Goal: Information Seeking & Learning: Learn about a topic

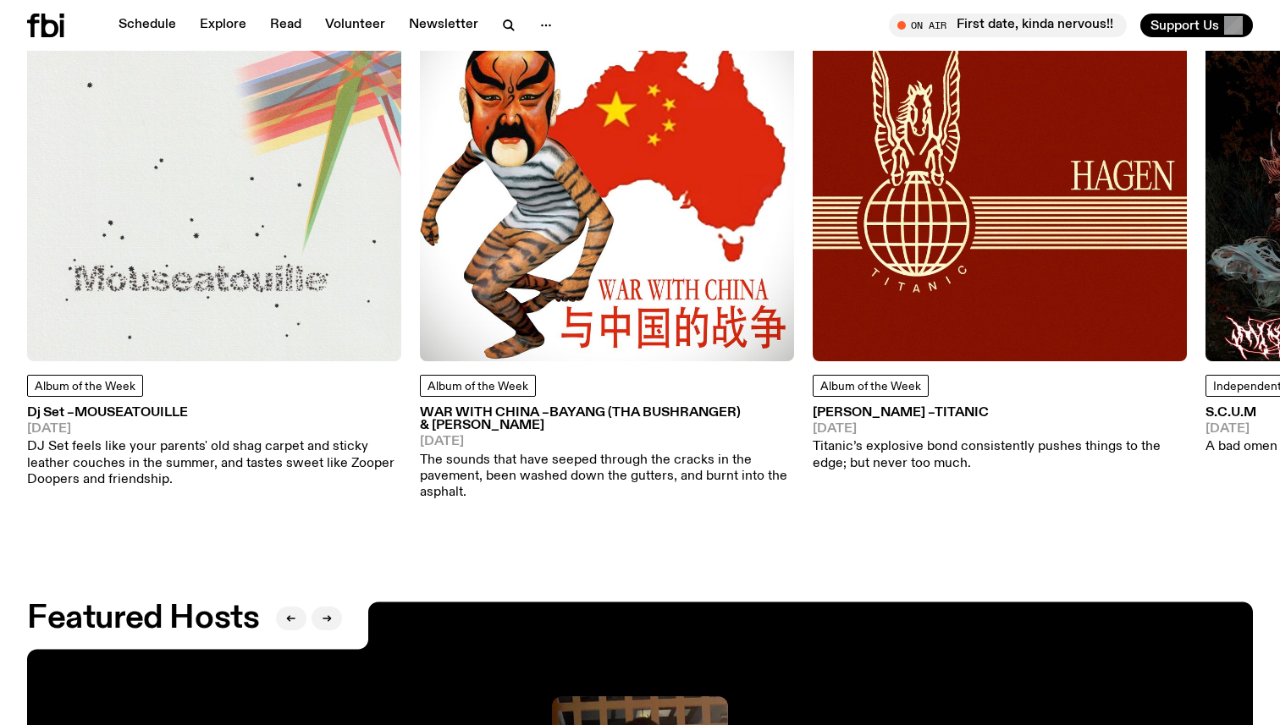
scroll to position [2279, 0]
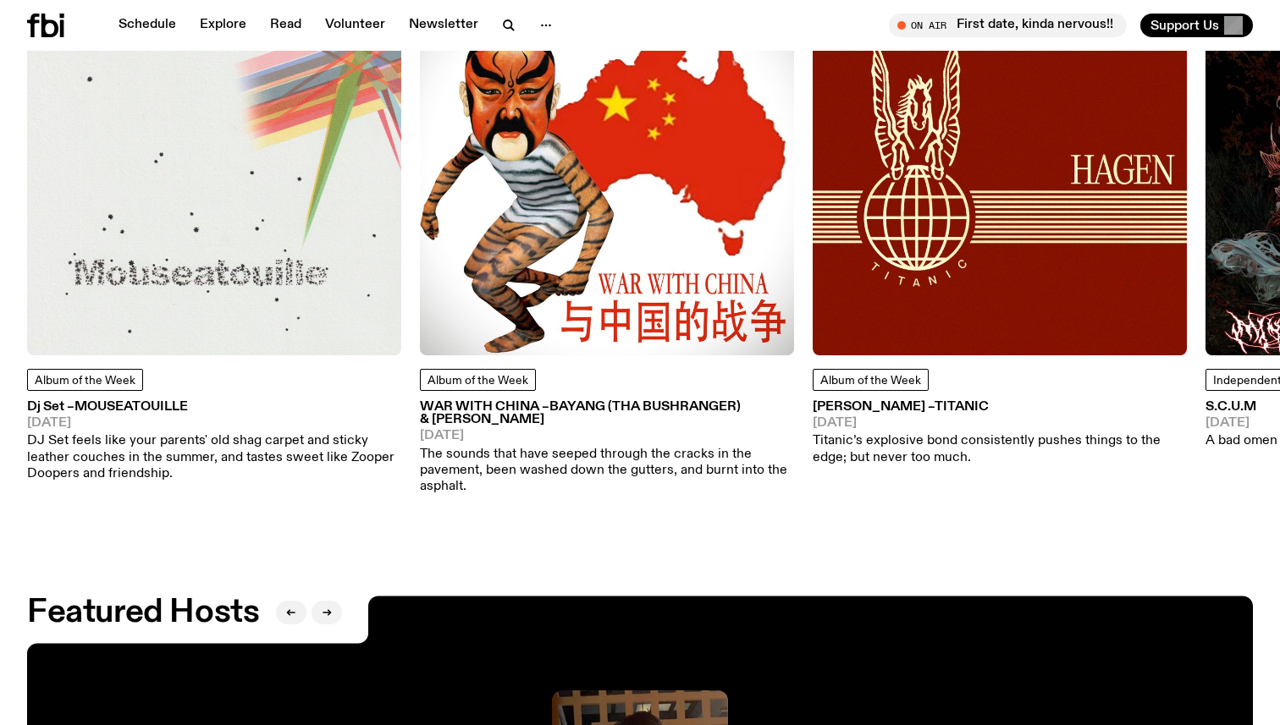
click at [246, 433] on p "DJ Set feels like your parents' old shag carpet and sticky leather couches in t…" at bounding box center [214, 457] width 374 height 49
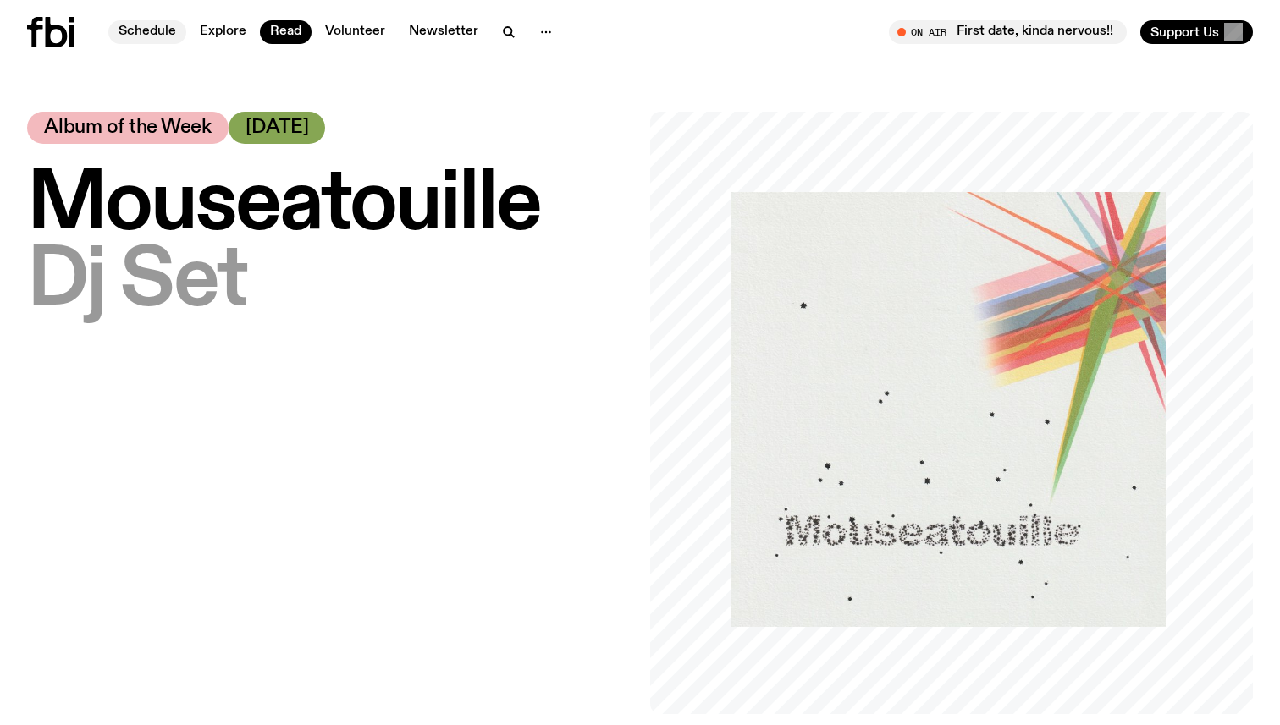
click at [154, 31] on link "Schedule" at bounding box center [147, 32] width 78 height 24
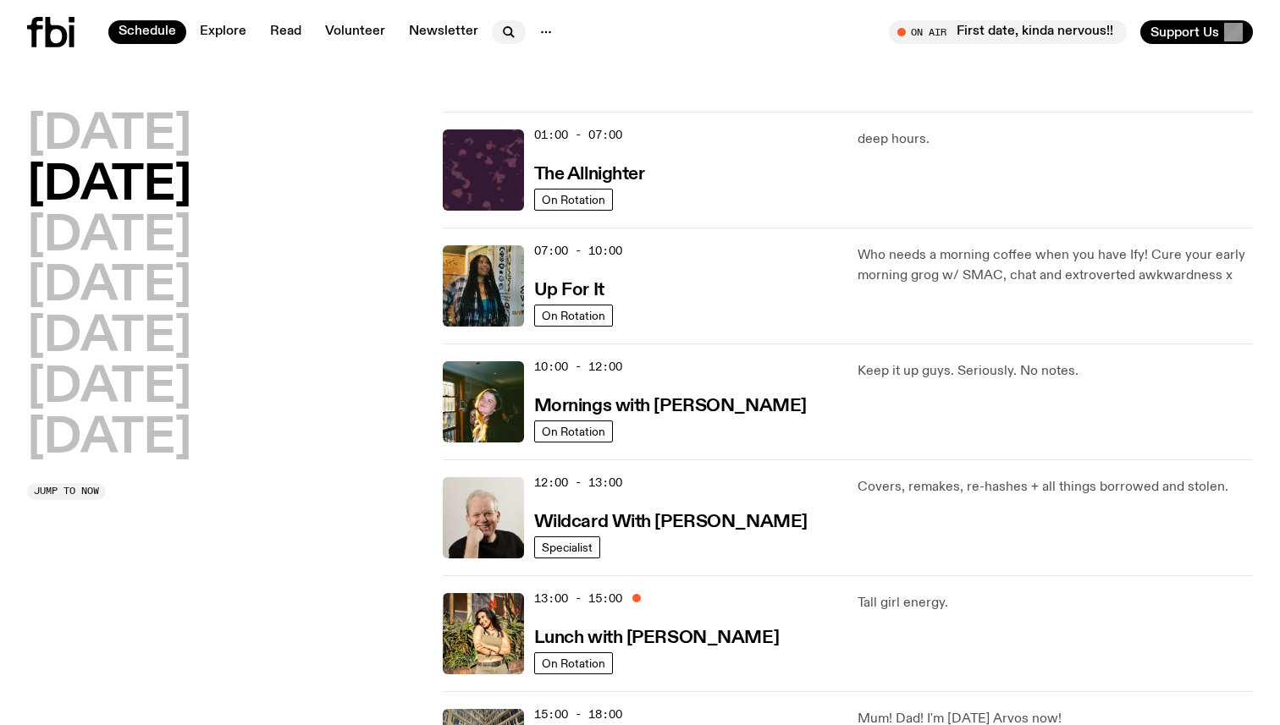
click at [503, 31] on icon "button" at bounding box center [509, 32] width 20 height 20
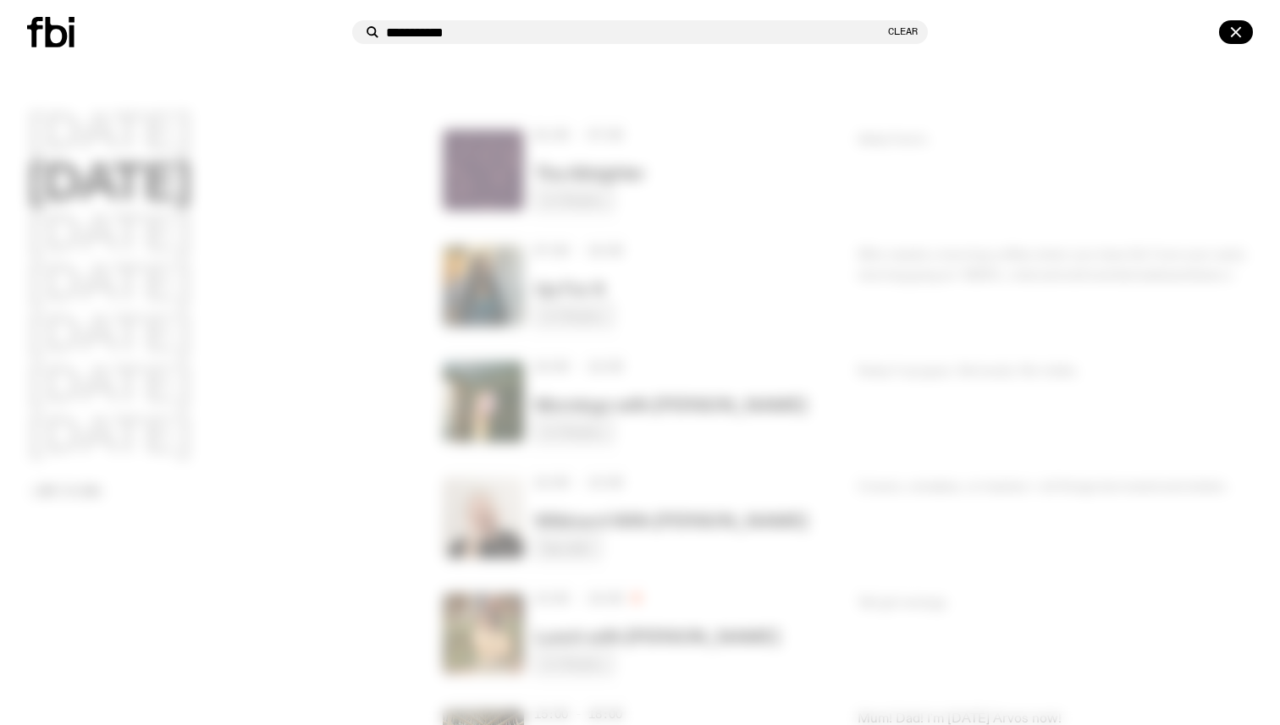
type input "**********"
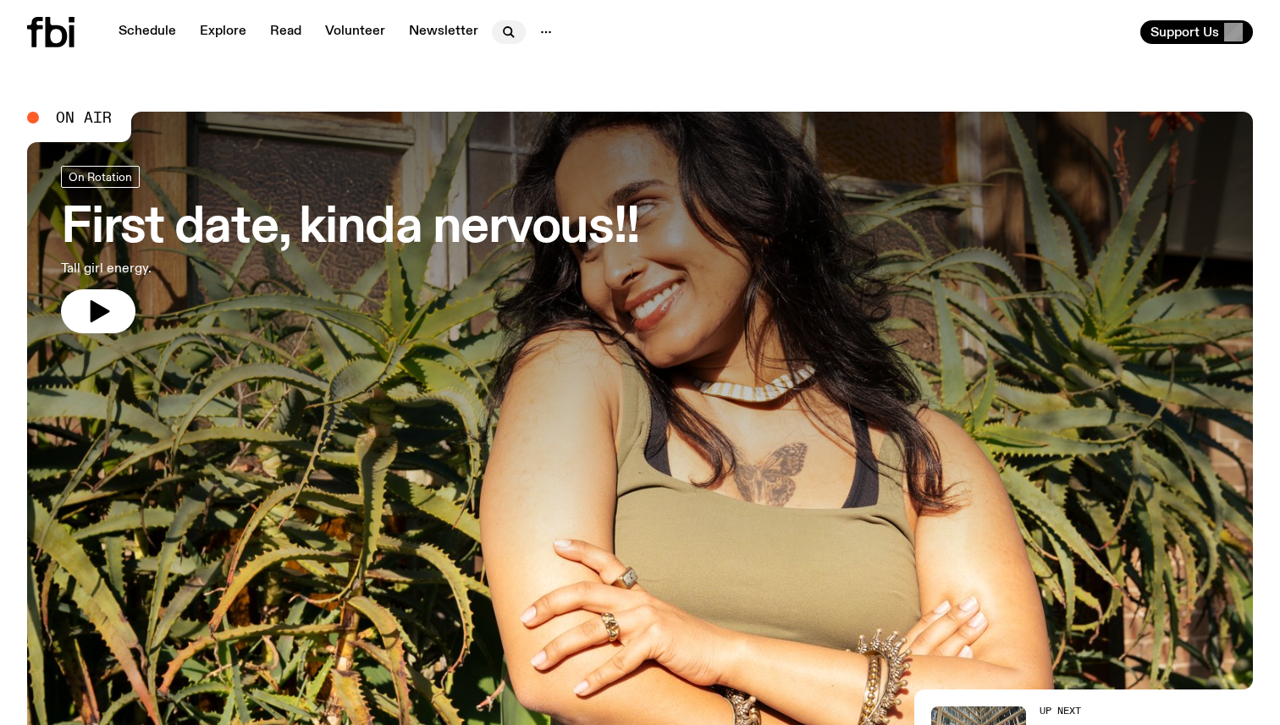
click at [504, 32] on icon "button" at bounding box center [508, 31] width 8 height 8
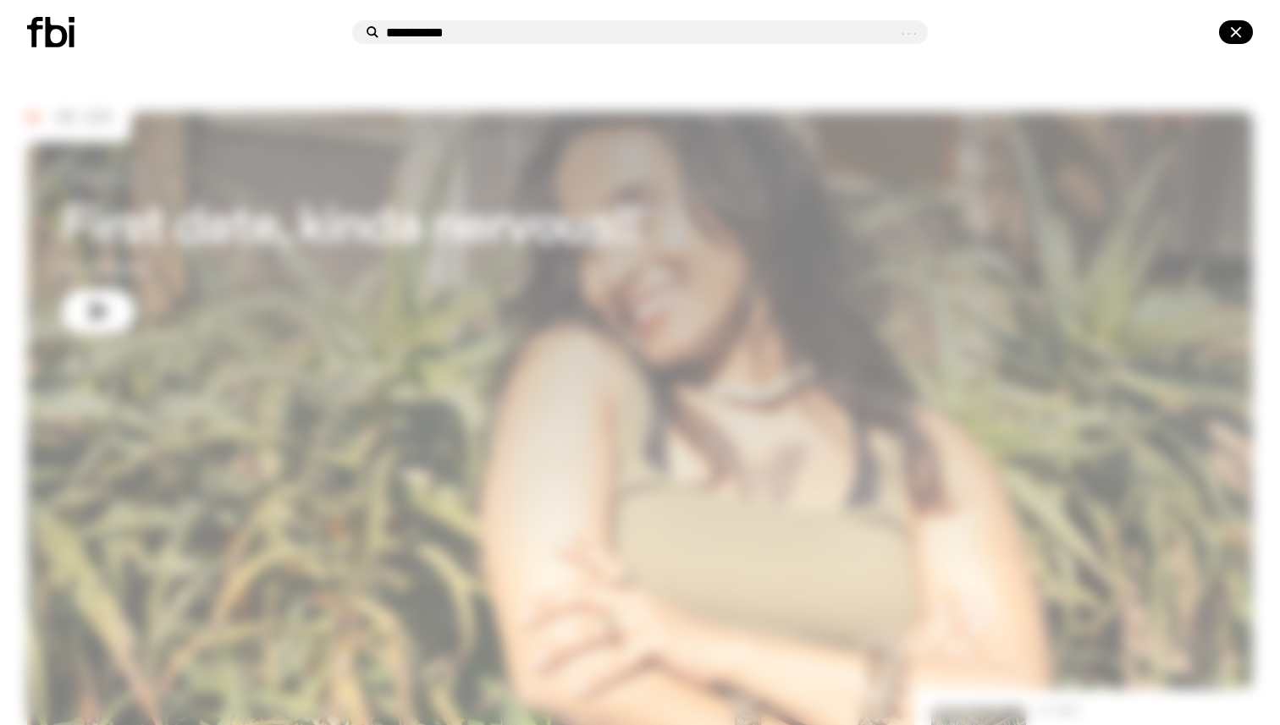
type input "**********"
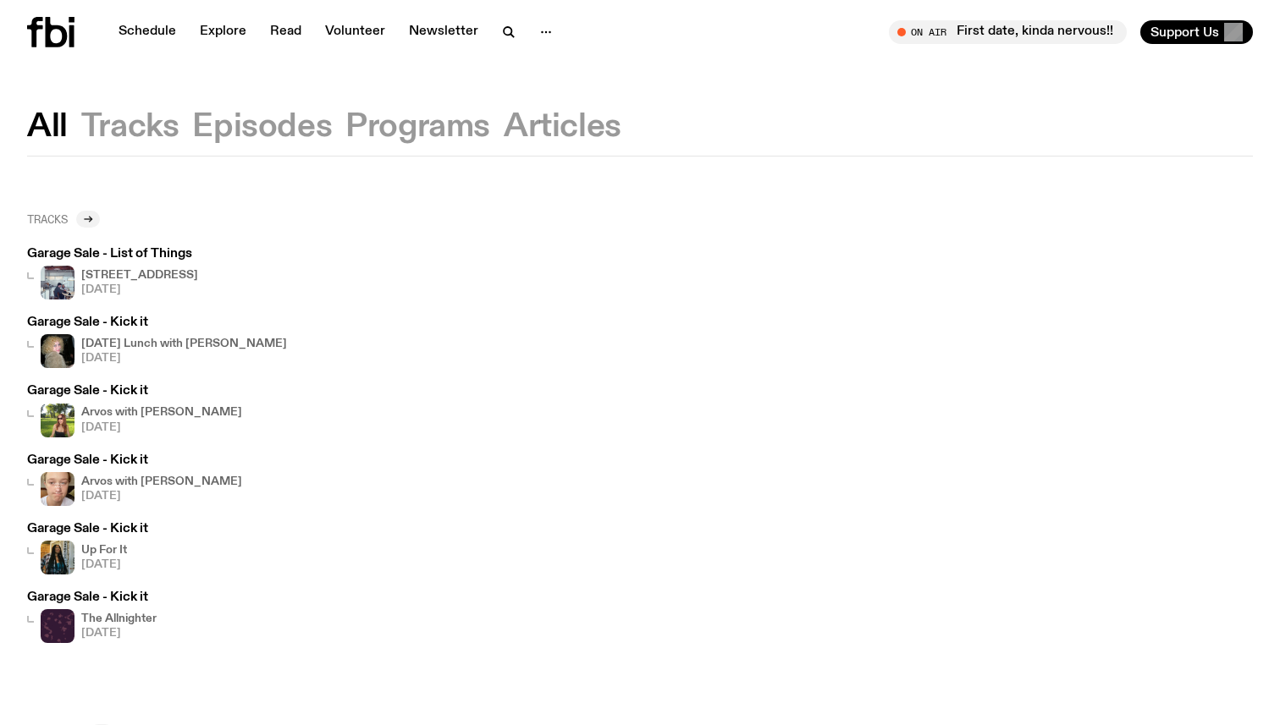
click at [91, 220] on icon at bounding box center [88, 219] width 10 height 10
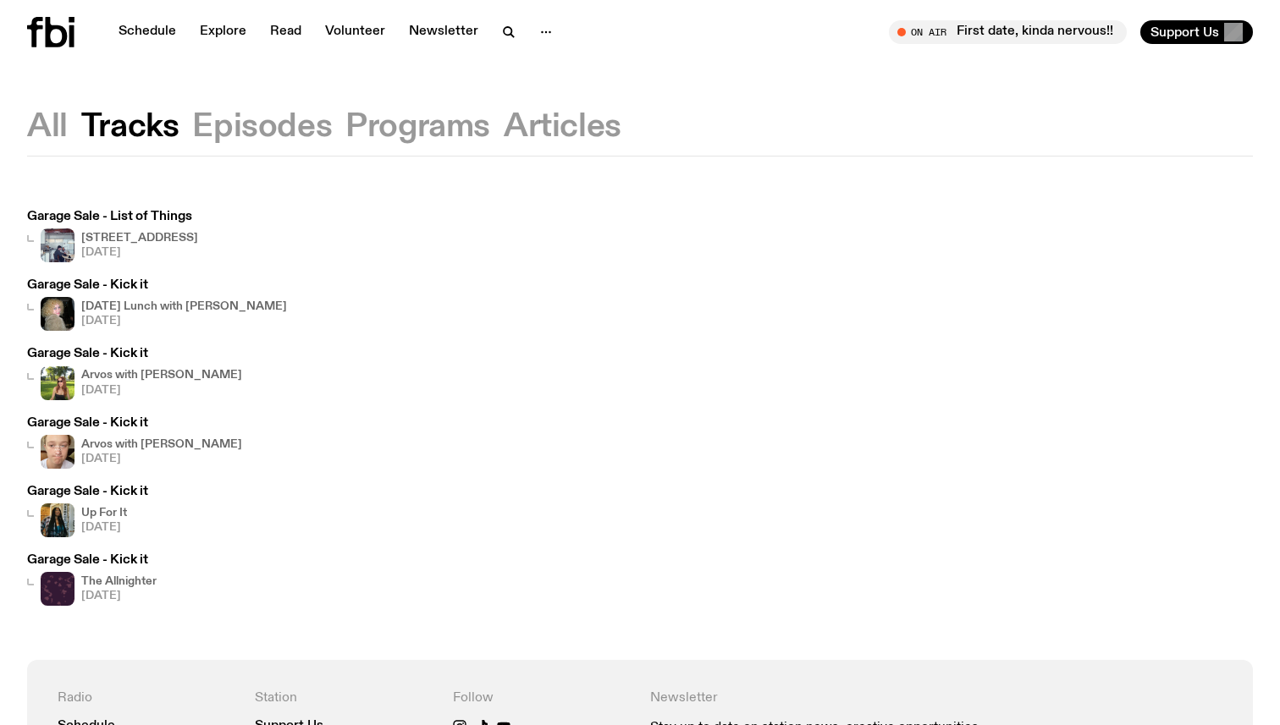
click at [69, 241] on img at bounding box center [58, 246] width 34 height 34
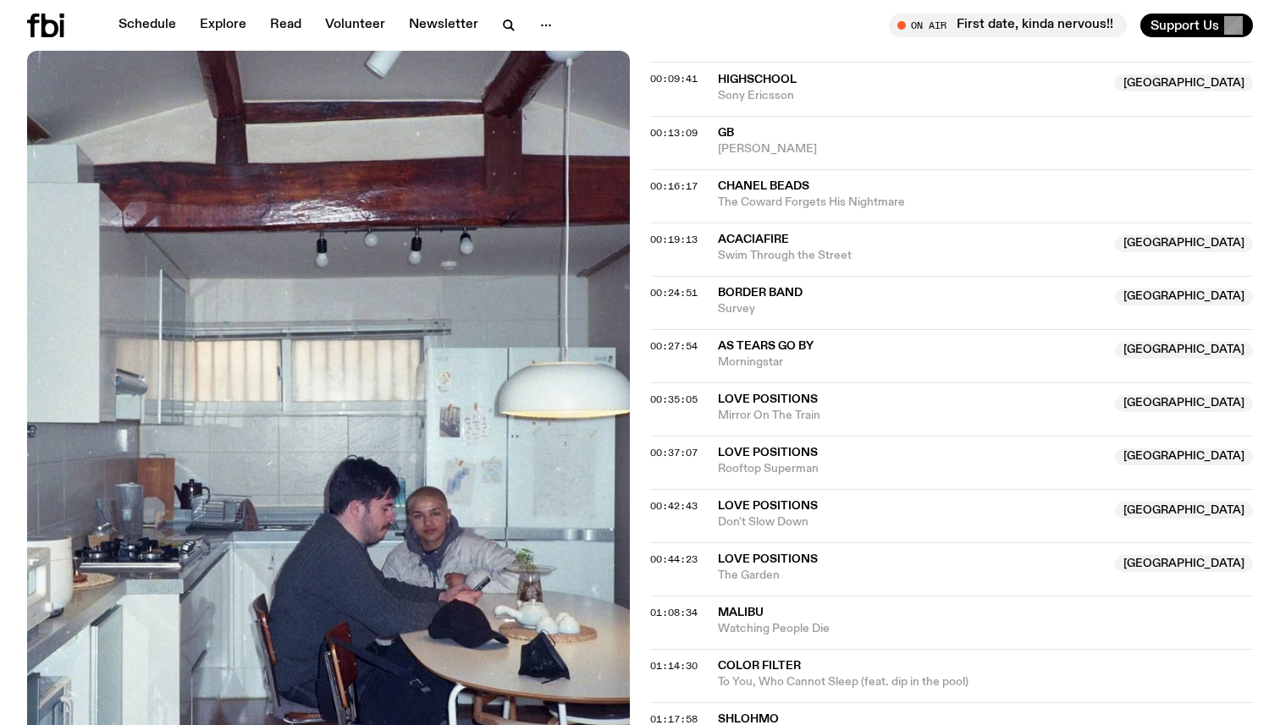
scroll to position [736, 0]
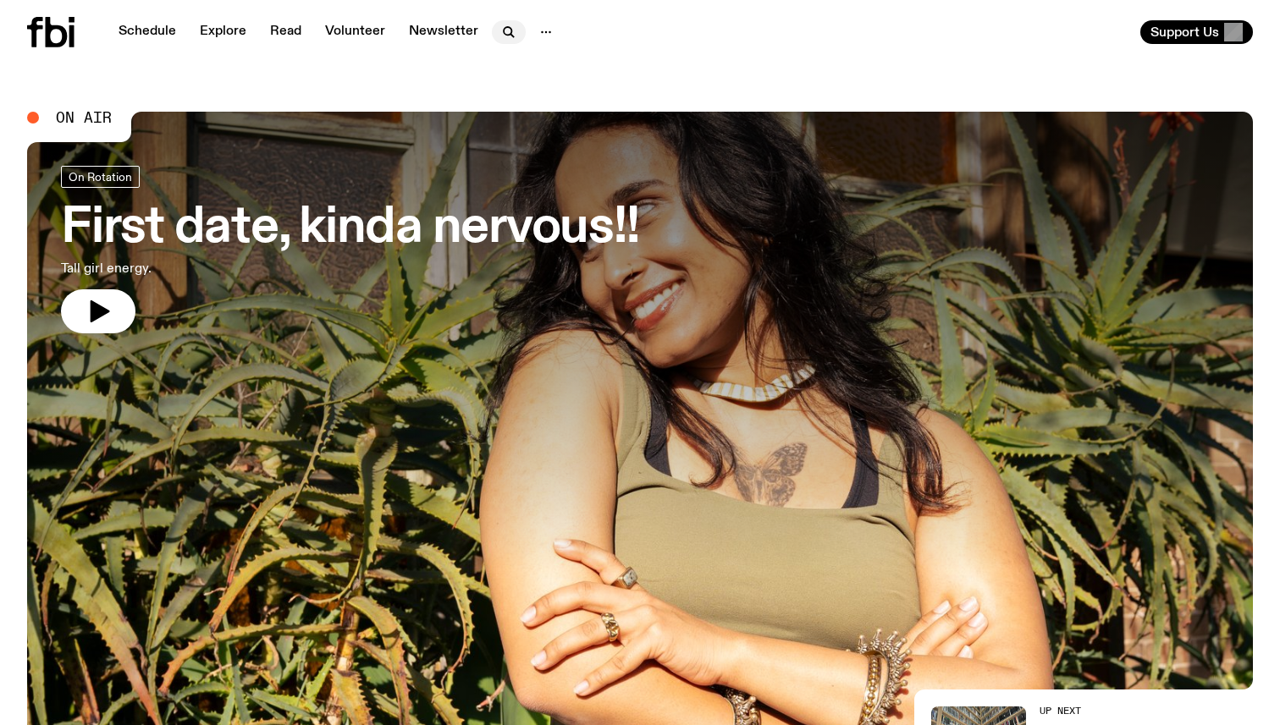
click at [504, 32] on icon "button" at bounding box center [508, 31] width 8 height 8
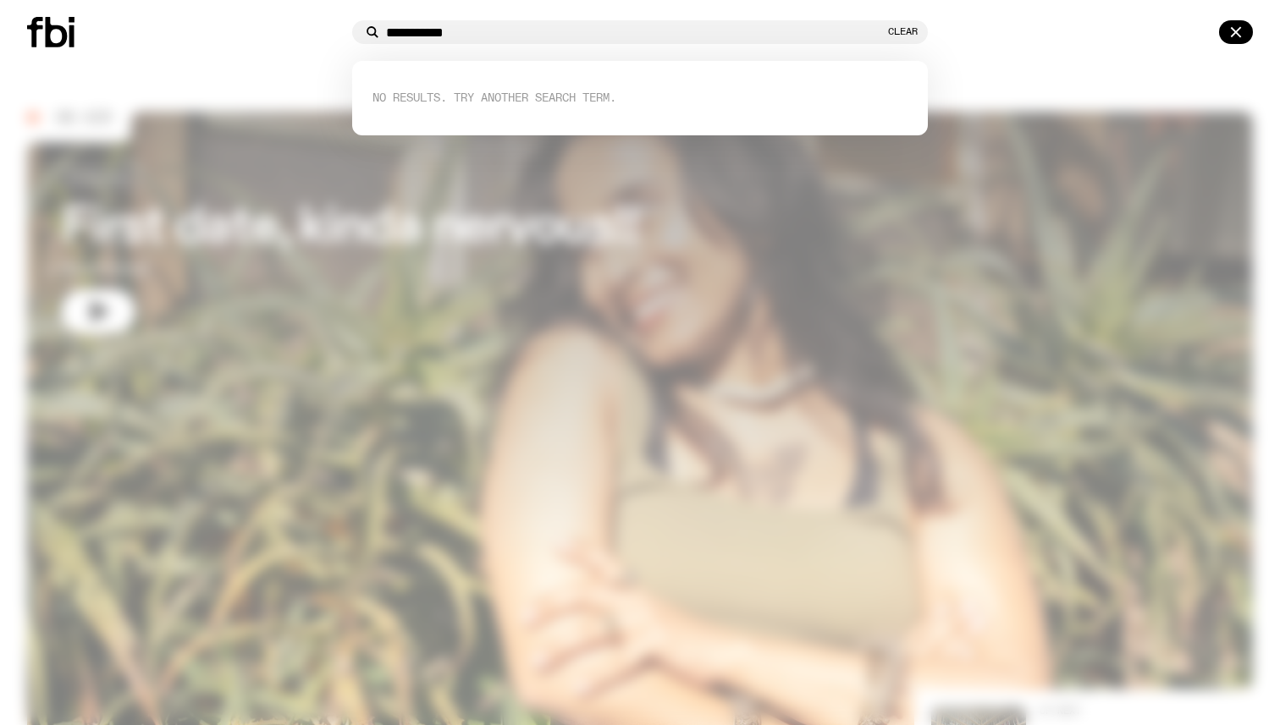
type input "**********"
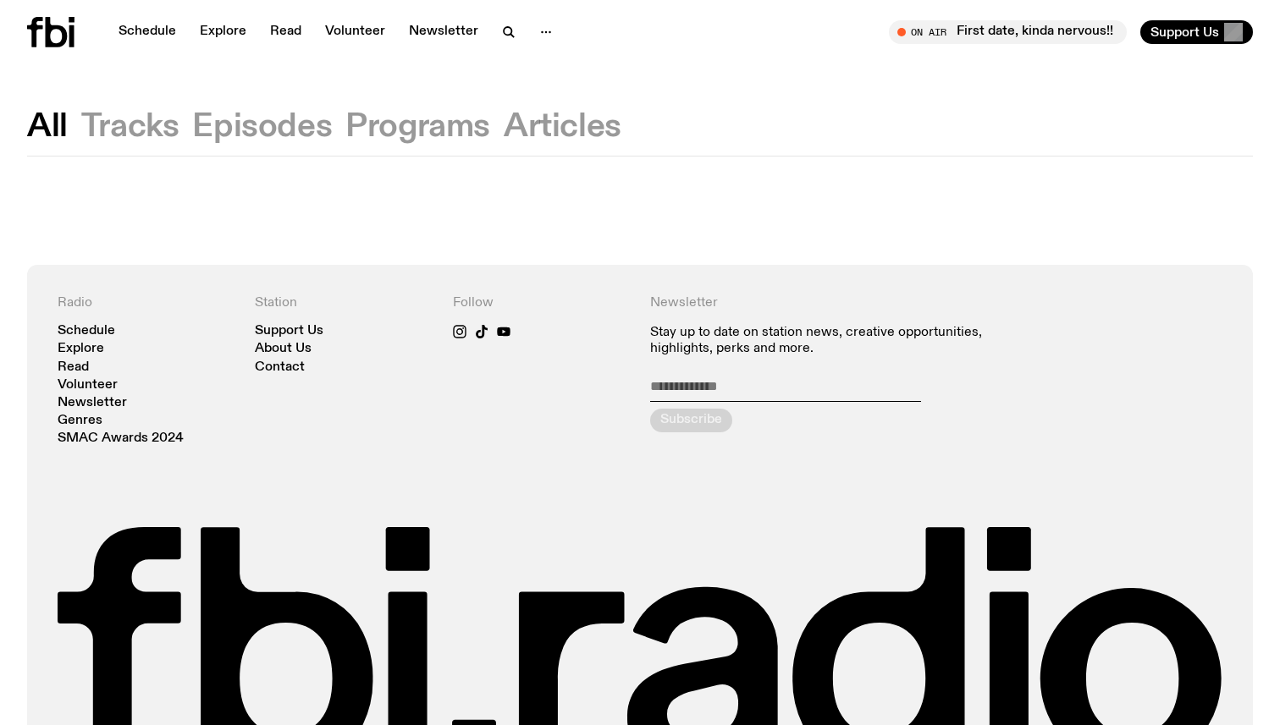
click at [104, 124] on button "Tracks" at bounding box center [130, 127] width 98 height 30
click at [499, 34] on icon "button" at bounding box center [509, 32] width 20 height 20
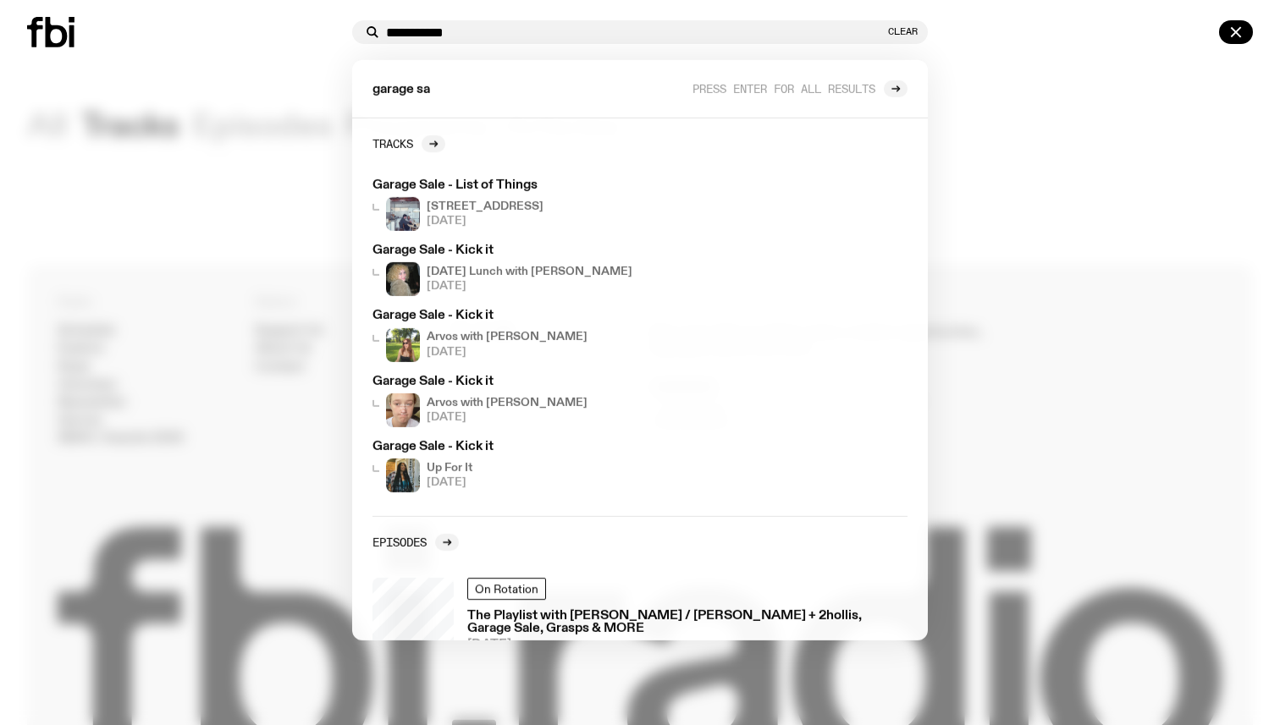
type input "**********"
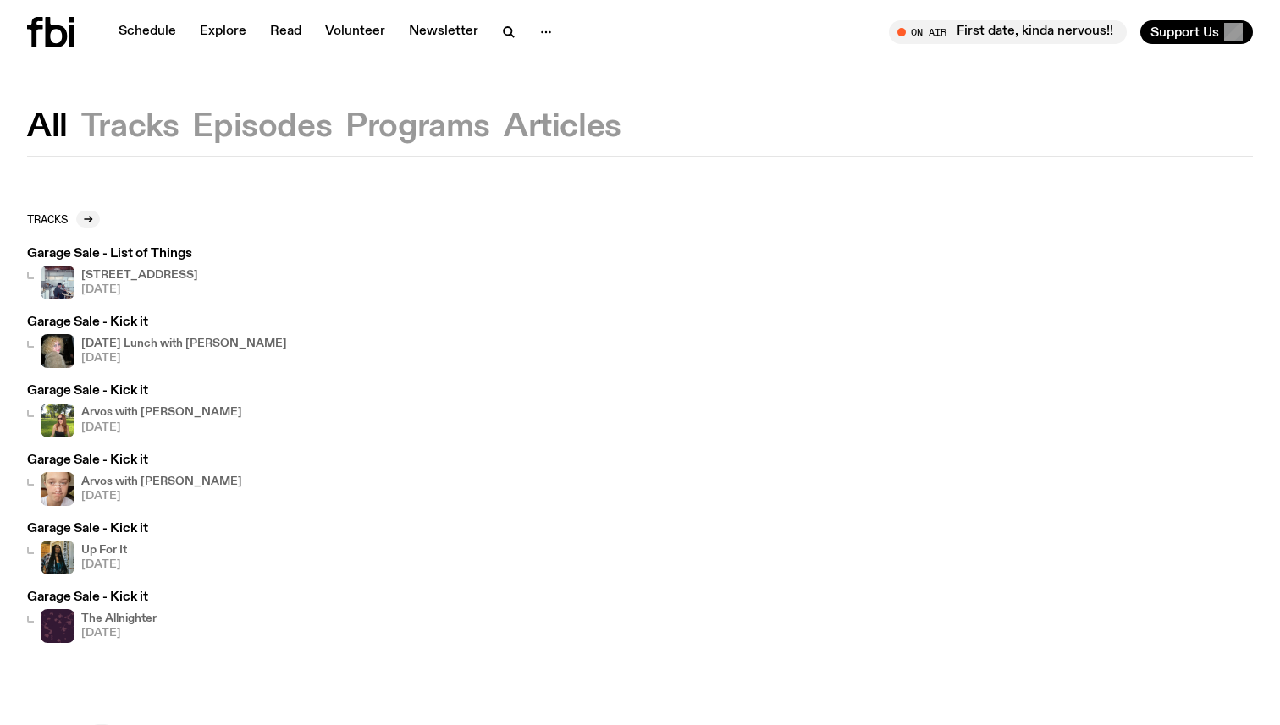
click at [109, 141] on button "Tracks" at bounding box center [130, 127] width 98 height 30
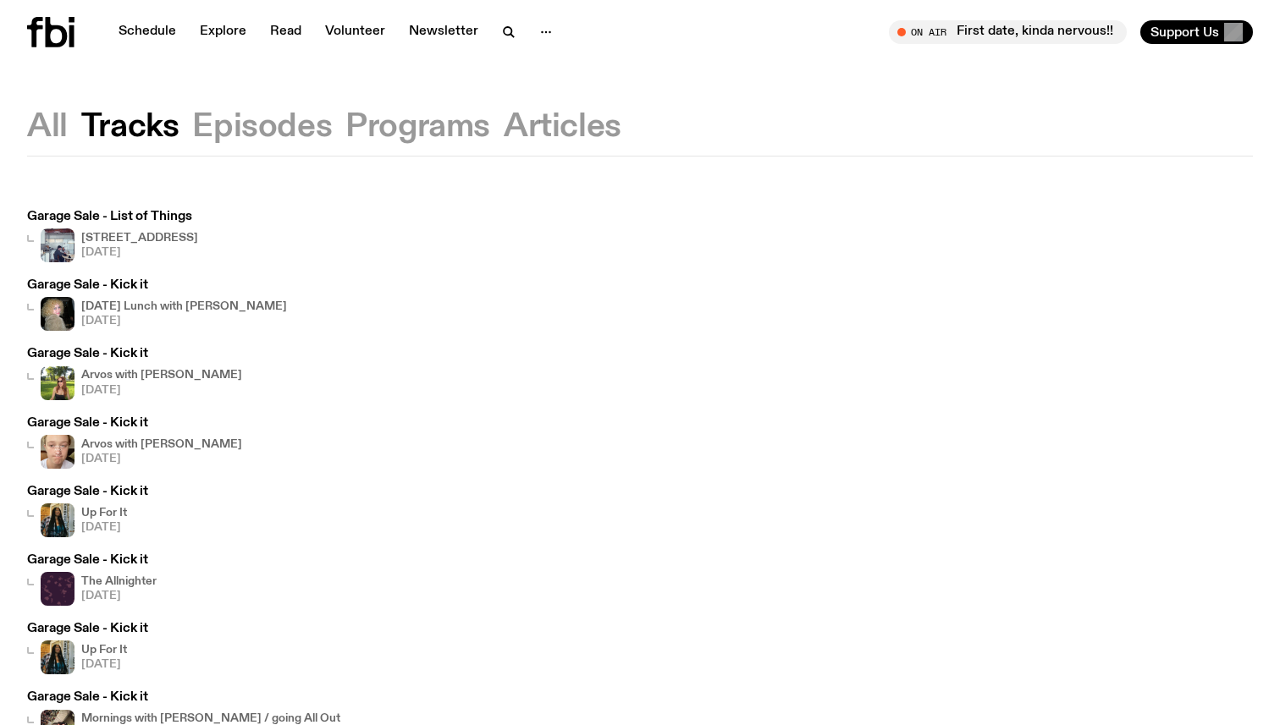
click at [249, 129] on button "Episodes" at bounding box center [262, 127] width 140 height 30
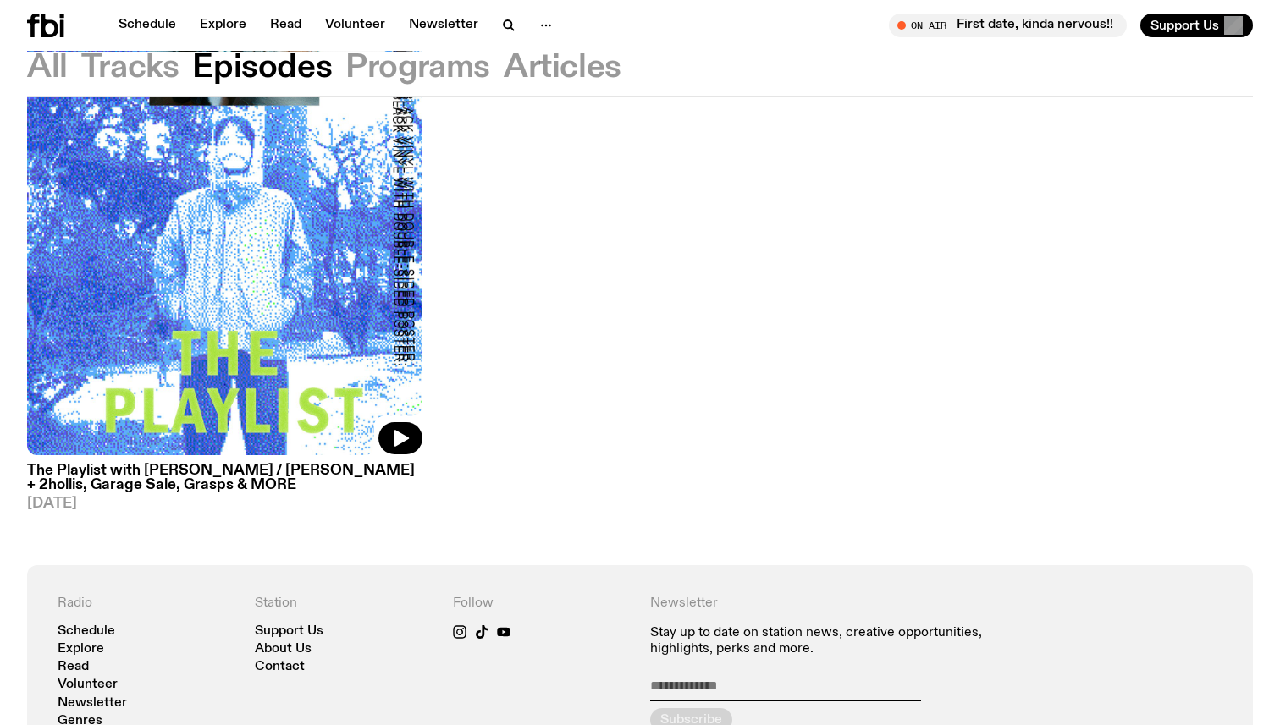
scroll to position [278, 0]
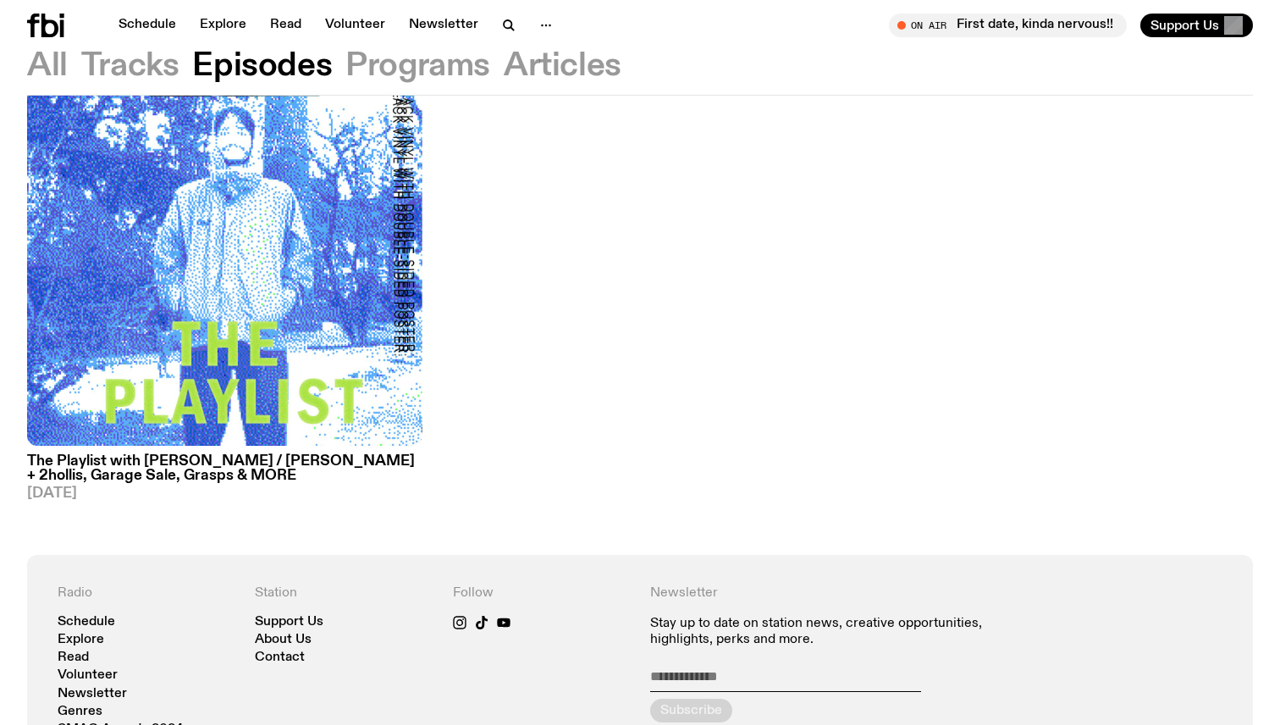
click at [221, 465] on h3 "The Playlist with [PERSON_NAME] / [PERSON_NAME] + 2hollis, Garage Sale, Grasps …" at bounding box center [224, 469] width 395 height 29
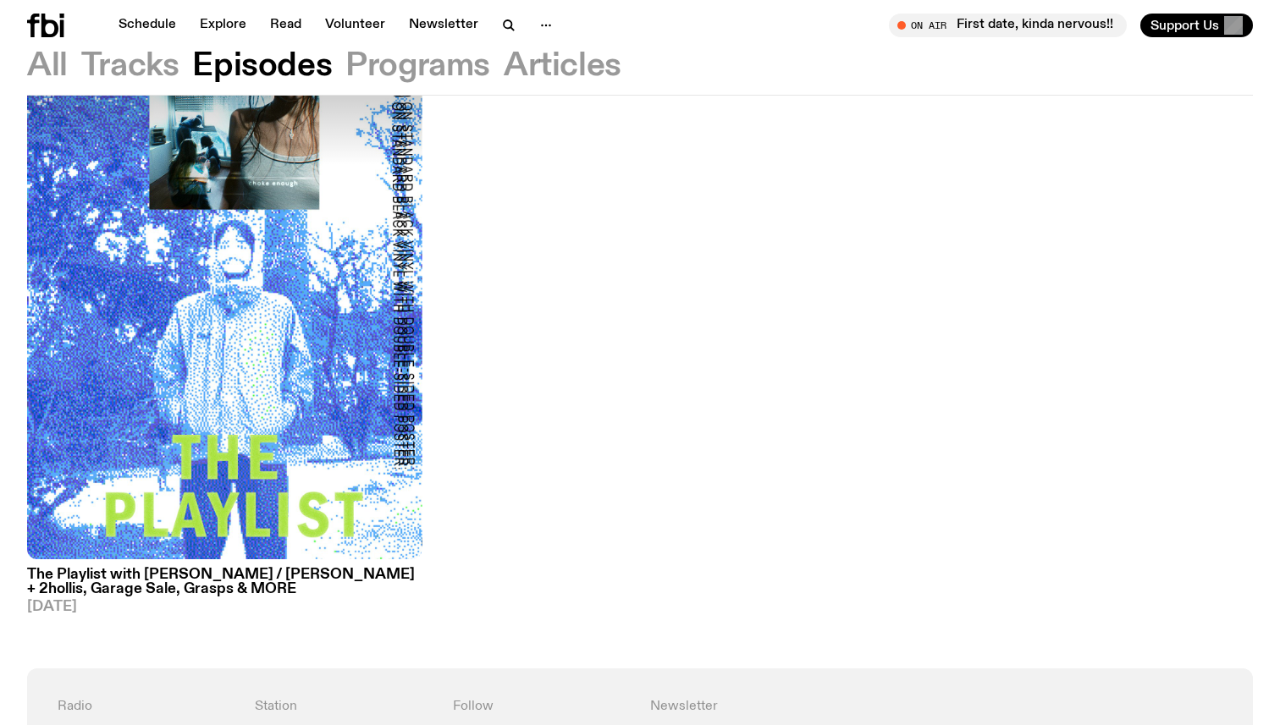
click at [419, 70] on button "Programs" at bounding box center [417, 66] width 145 height 30
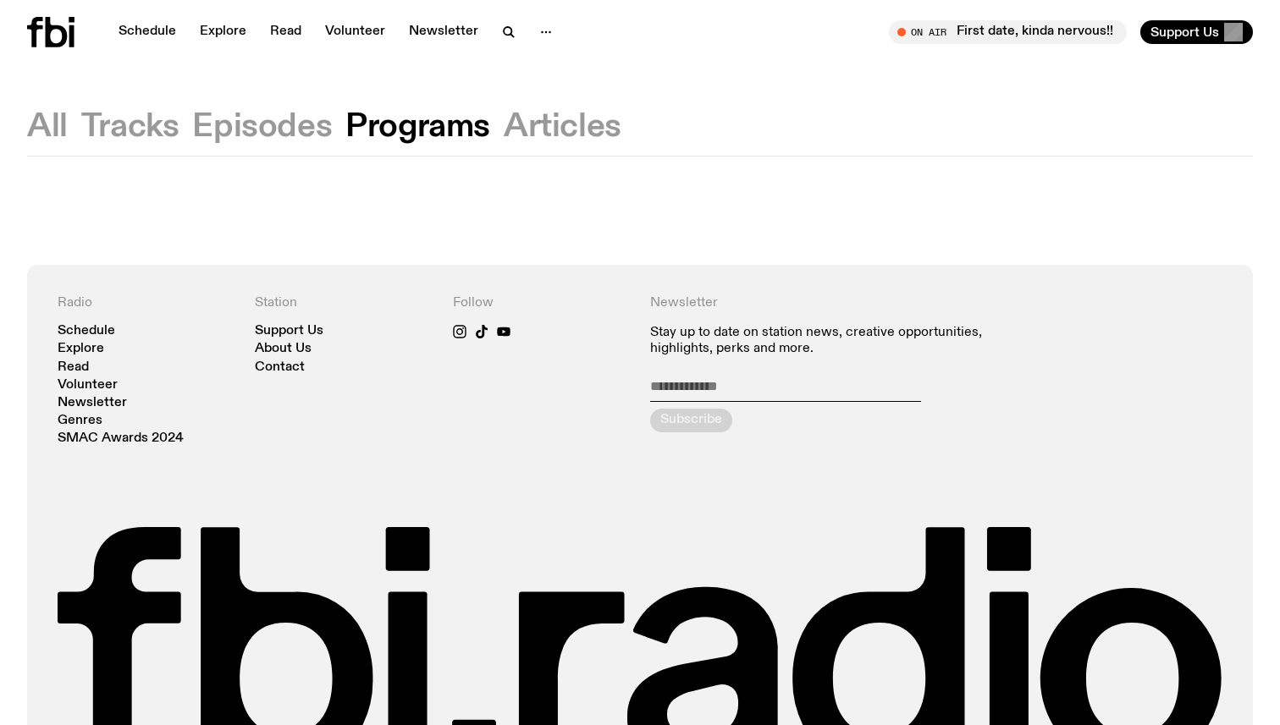
click at [532, 132] on button "Articles" at bounding box center [563, 127] width 118 height 30
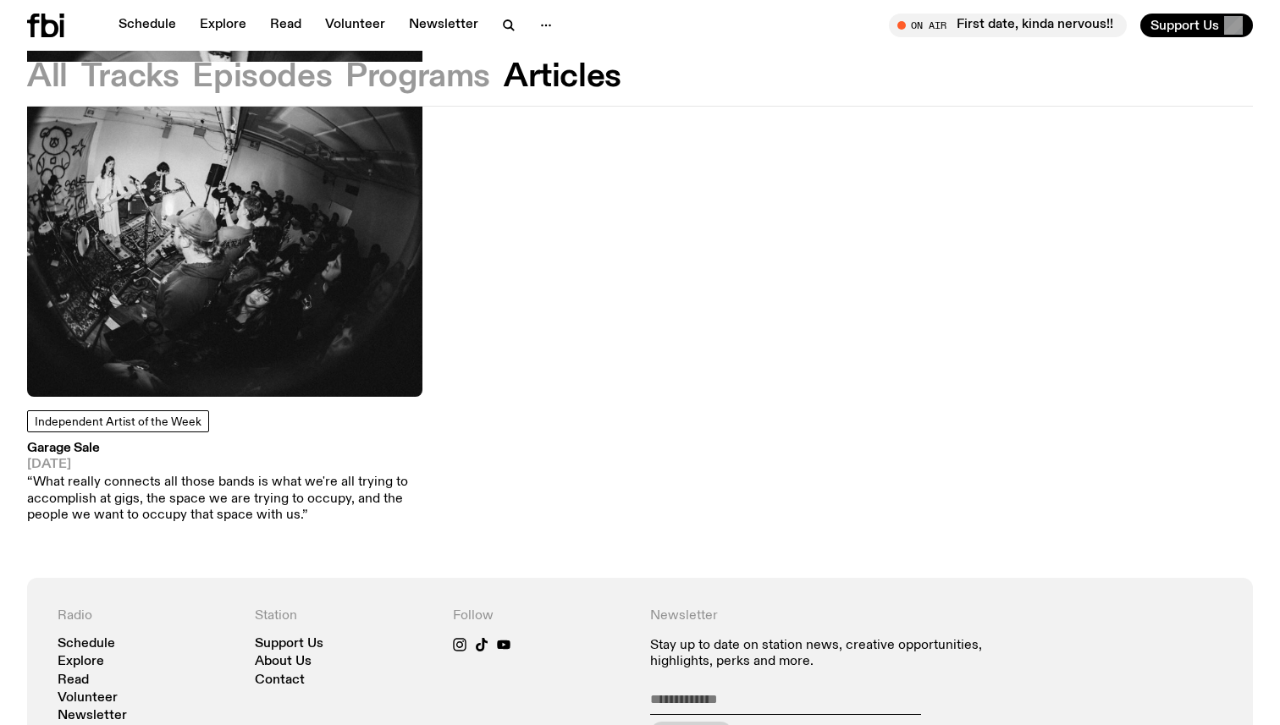
scroll to position [211, 0]
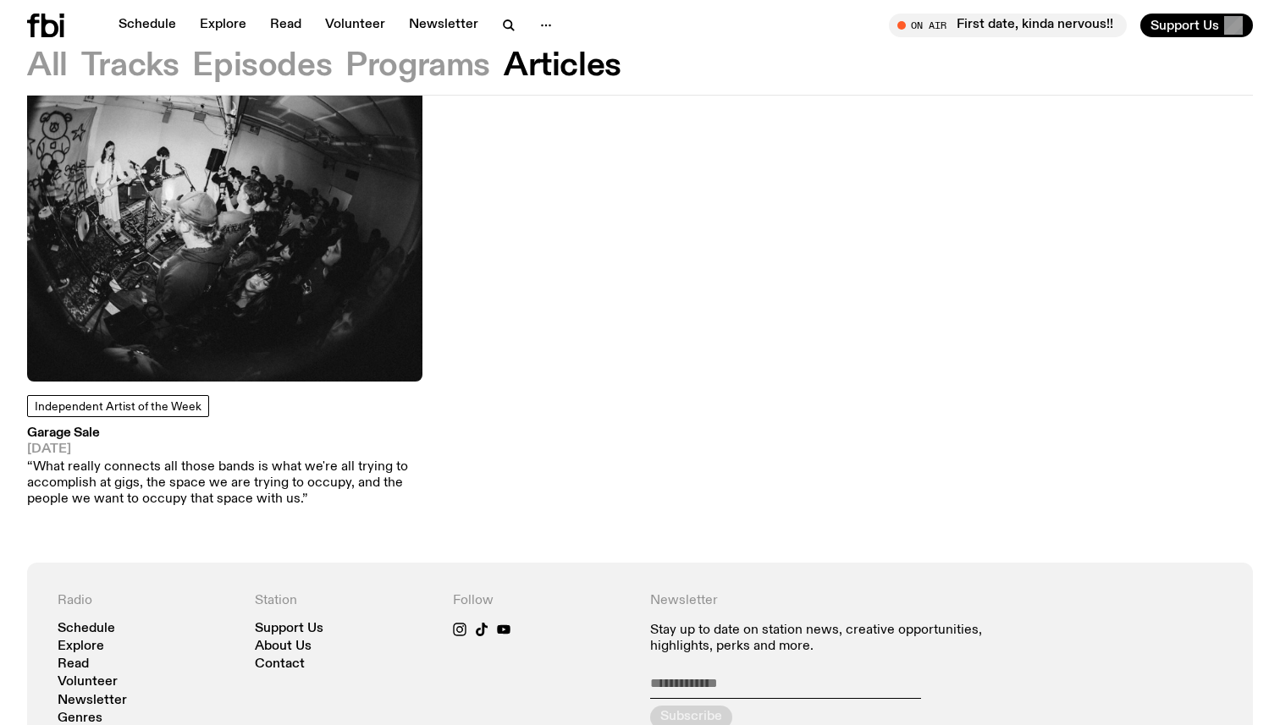
click at [243, 287] on img at bounding box center [224, 183] width 395 height 395
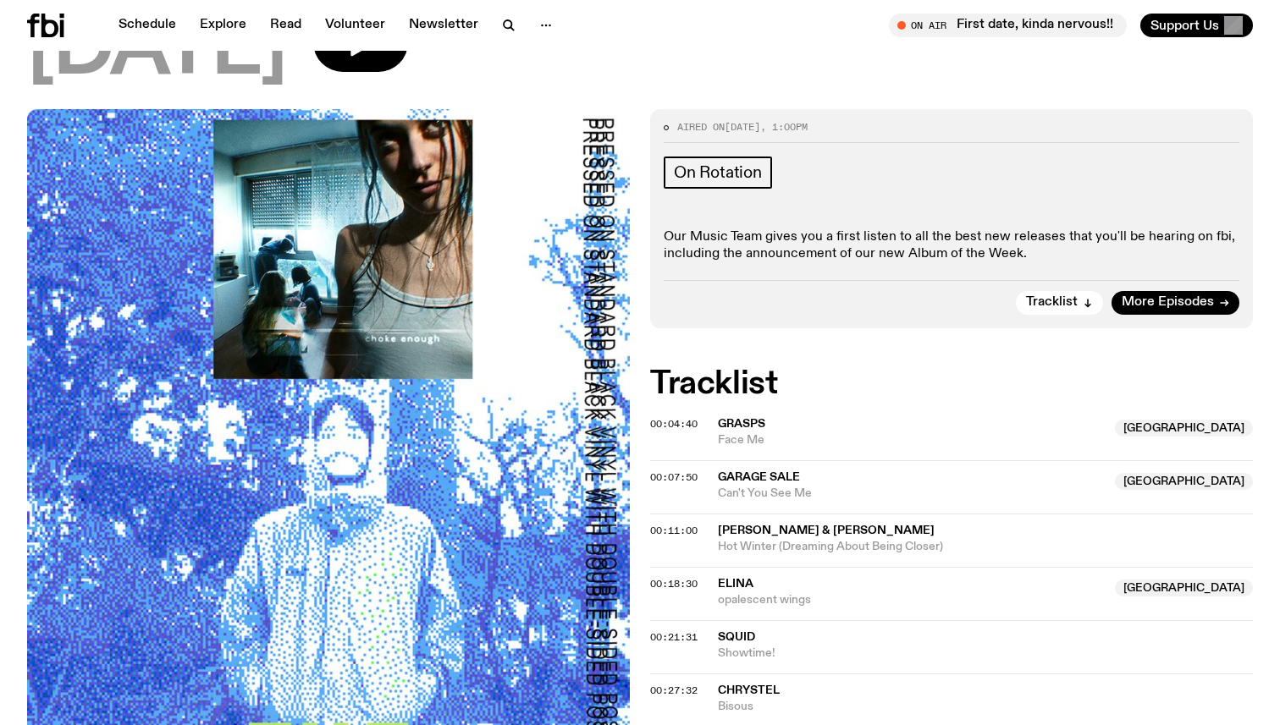
scroll to position [394, 0]
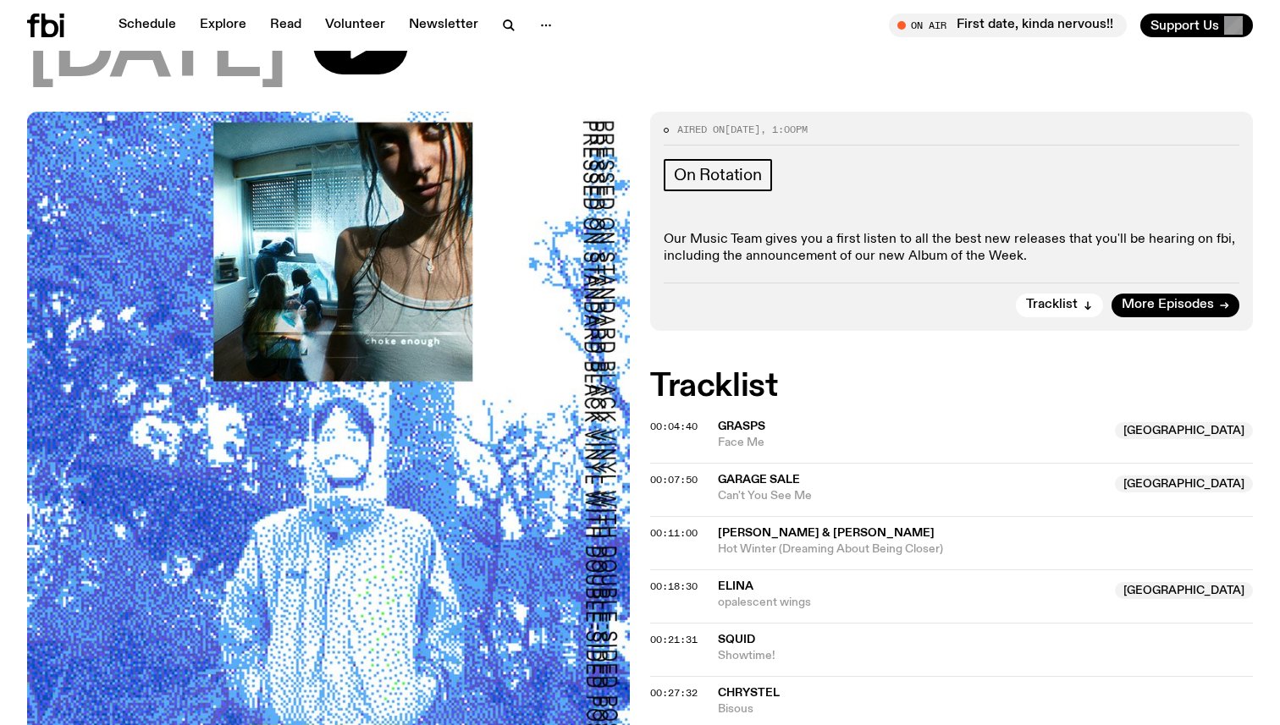
click at [869, 463] on div "00:07:50 Garage Sale [GEOGRAPHIC_DATA] Can't You See Me [GEOGRAPHIC_DATA]" at bounding box center [951, 489] width 603 height 53
click at [721, 474] on span "Garage Sale" at bounding box center [759, 480] width 82 height 12
click at [699, 476] on div "00:07:50" at bounding box center [684, 480] width 68 height 9
click at [658, 473] on span "00:07:50" at bounding box center [673, 480] width 47 height 14
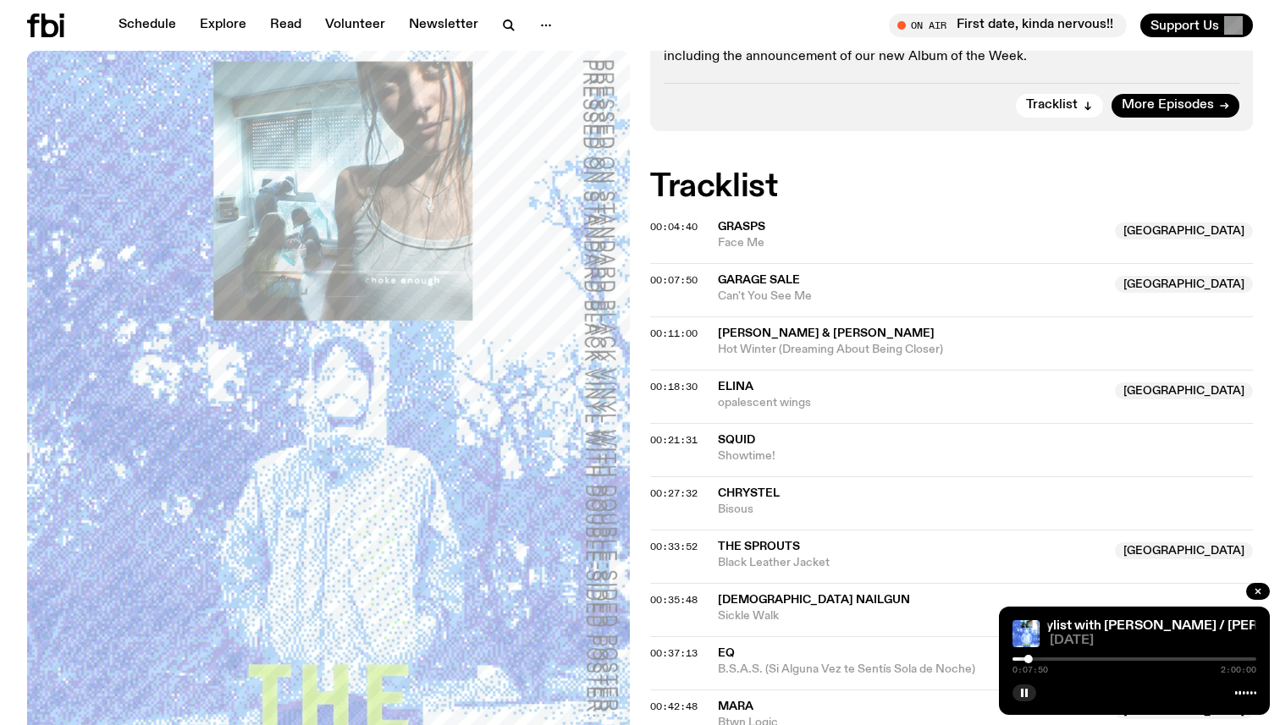
scroll to position [581, 0]
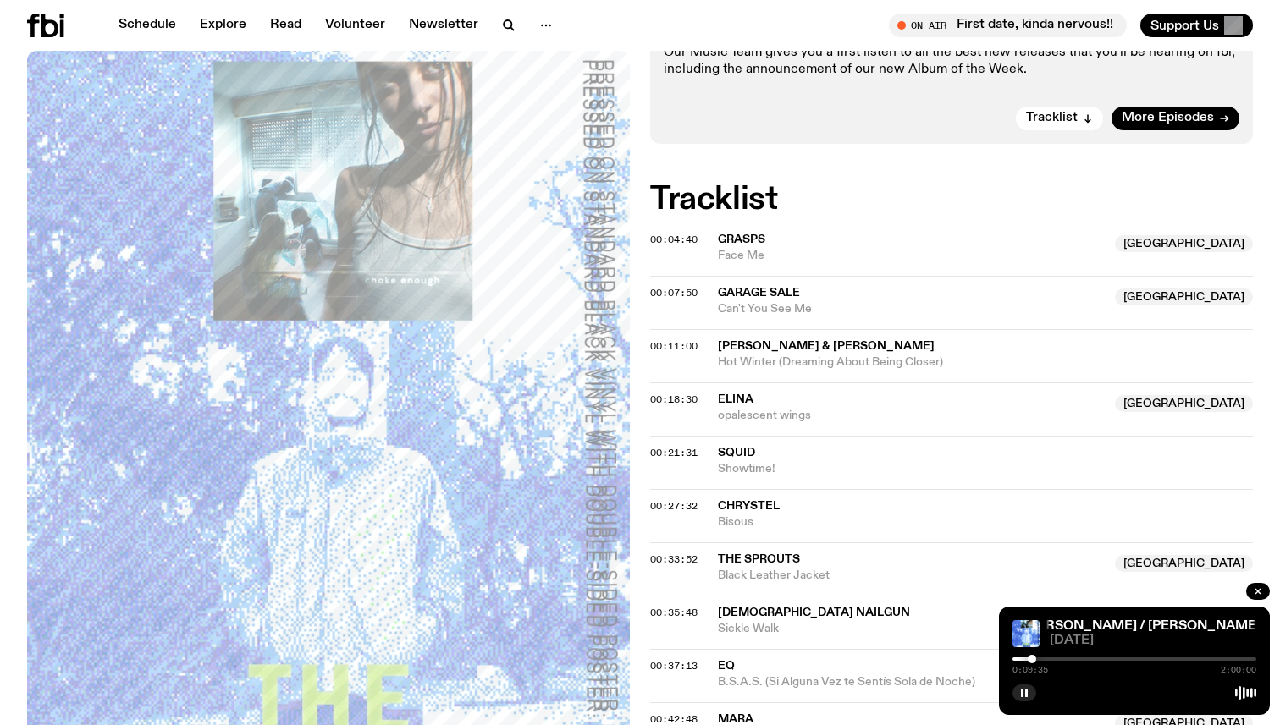
click at [1033, 658] on div at bounding box center [1032, 659] width 8 height 8
drag, startPoint x: 1032, startPoint y: 659, endPoint x: 1063, endPoint y: 672, distance: 33.8
click at [1055, 669] on div "0:10:50 2:00:00" at bounding box center [1134, 664] width 244 height 20
click at [1044, 661] on div at bounding box center [1048, 659] width 8 height 8
drag, startPoint x: 1047, startPoint y: 660, endPoint x: 1037, endPoint y: 659, distance: 10.2
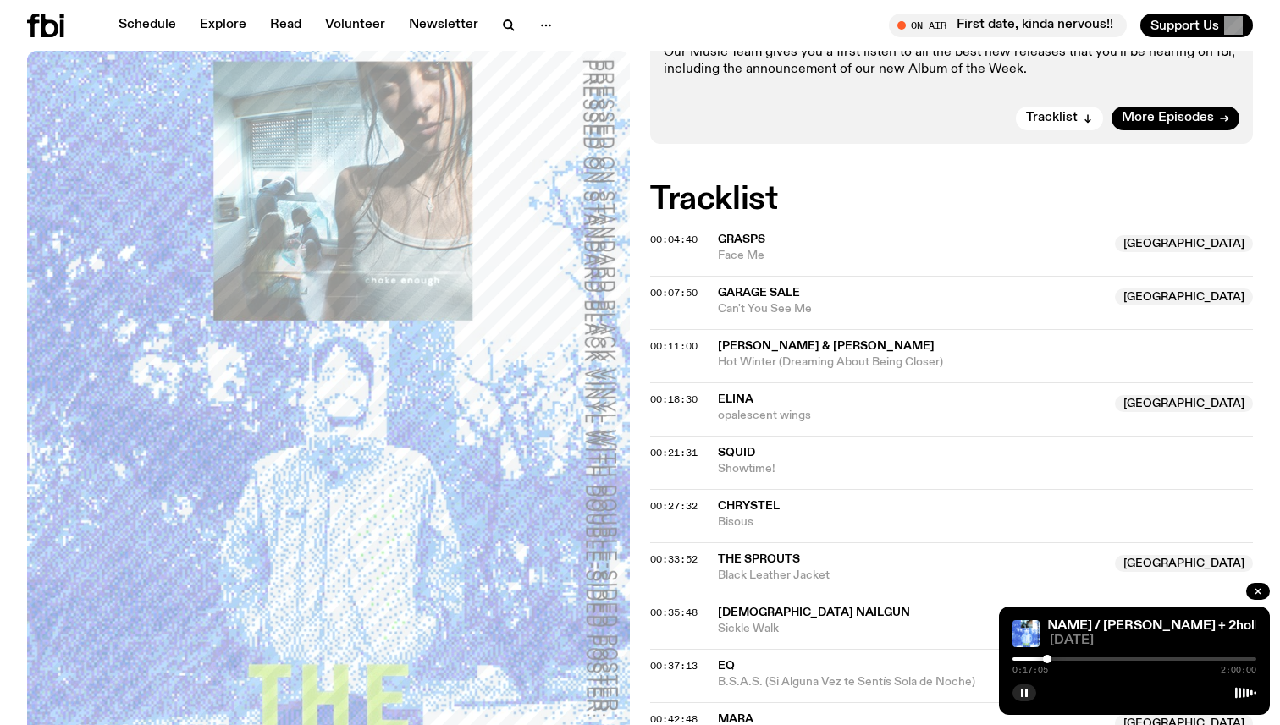
click at [1043, 660] on div at bounding box center [1047, 659] width 8 height 8
click at [1031, 661] on div at bounding box center [1031, 659] width 8 height 8
click at [1034, 661] on div at bounding box center [1033, 659] width 8 height 8
click at [1039, 661] on div at bounding box center [1034, 659] width 8 height 8
click at [1042, 659] on div at bounding box center [1042, 659] width 8 height 8
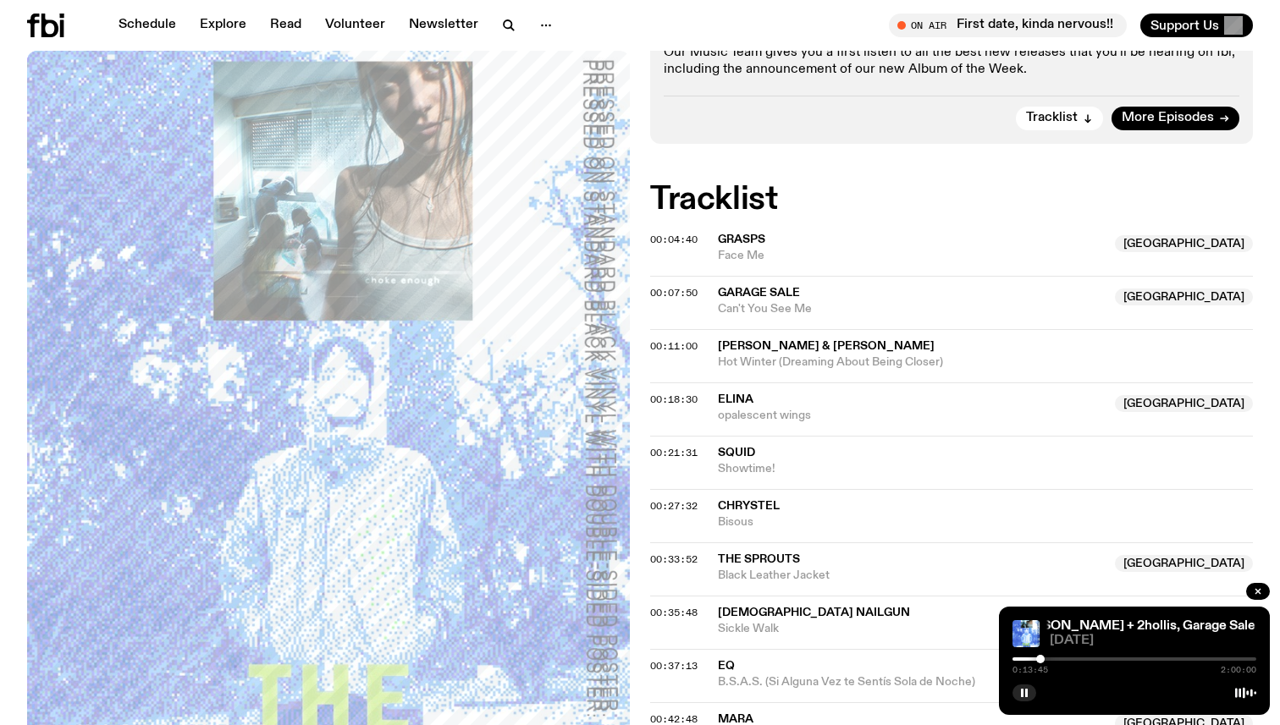
click at [1040, 659] on div at bounding box center [1040, 659] width 8 height 8
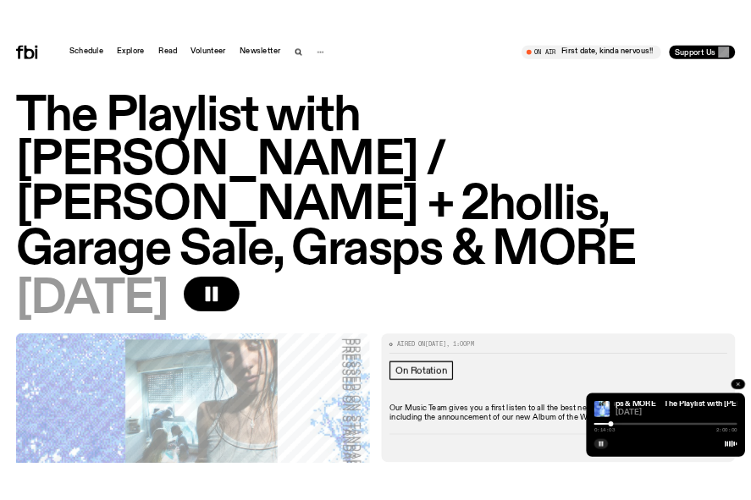
scroll to position [0, 0]
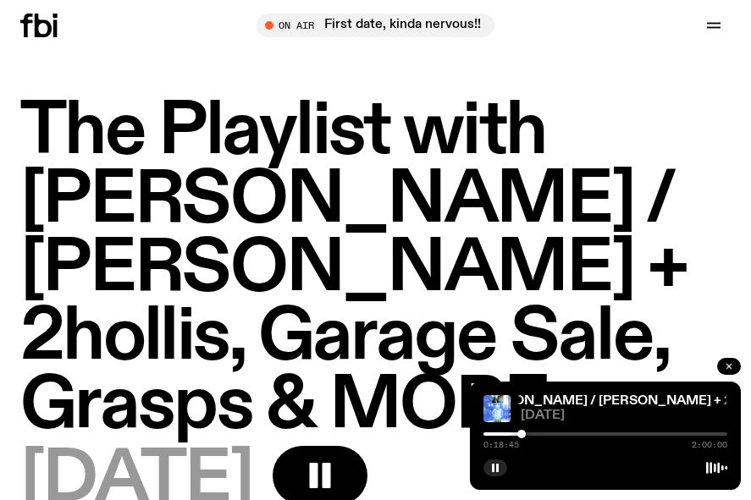
click at [721, 370] on button "button" at bounding box center [729, 366] width 24 height 17
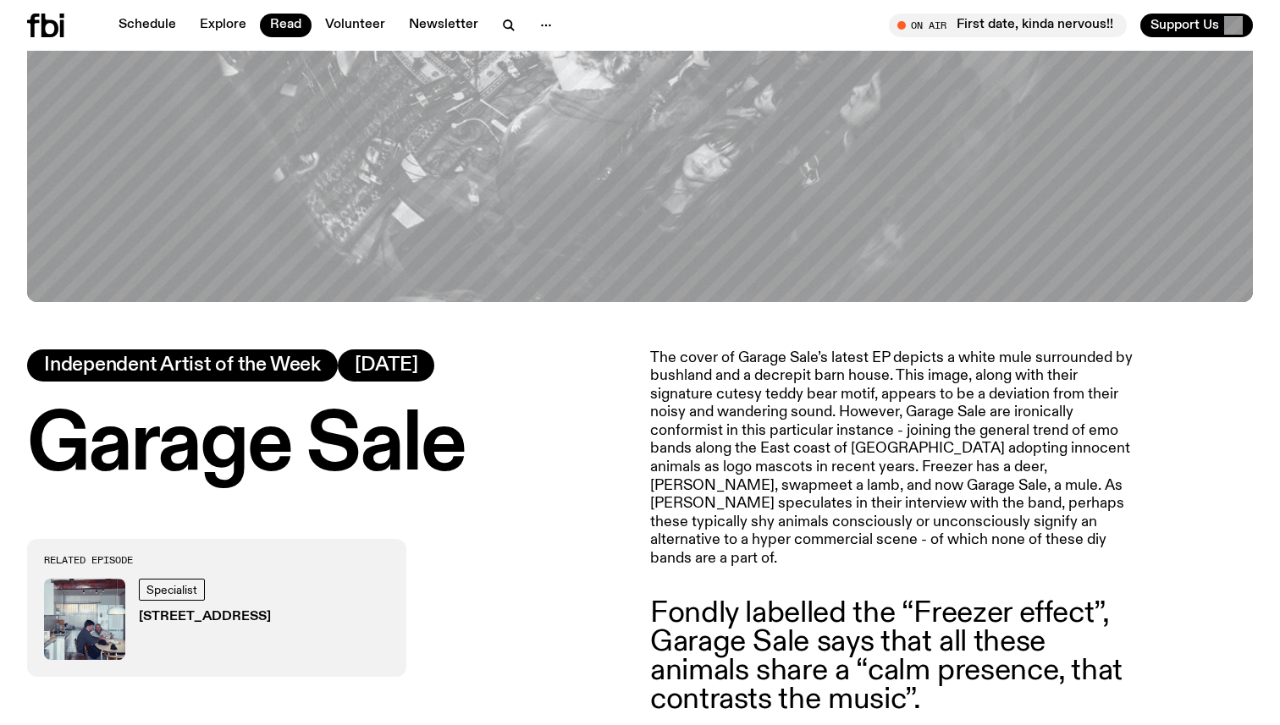
scroll to position [487, 0]
click at [118, 616] on img at bounding box center [84, 618] width 81 height 81
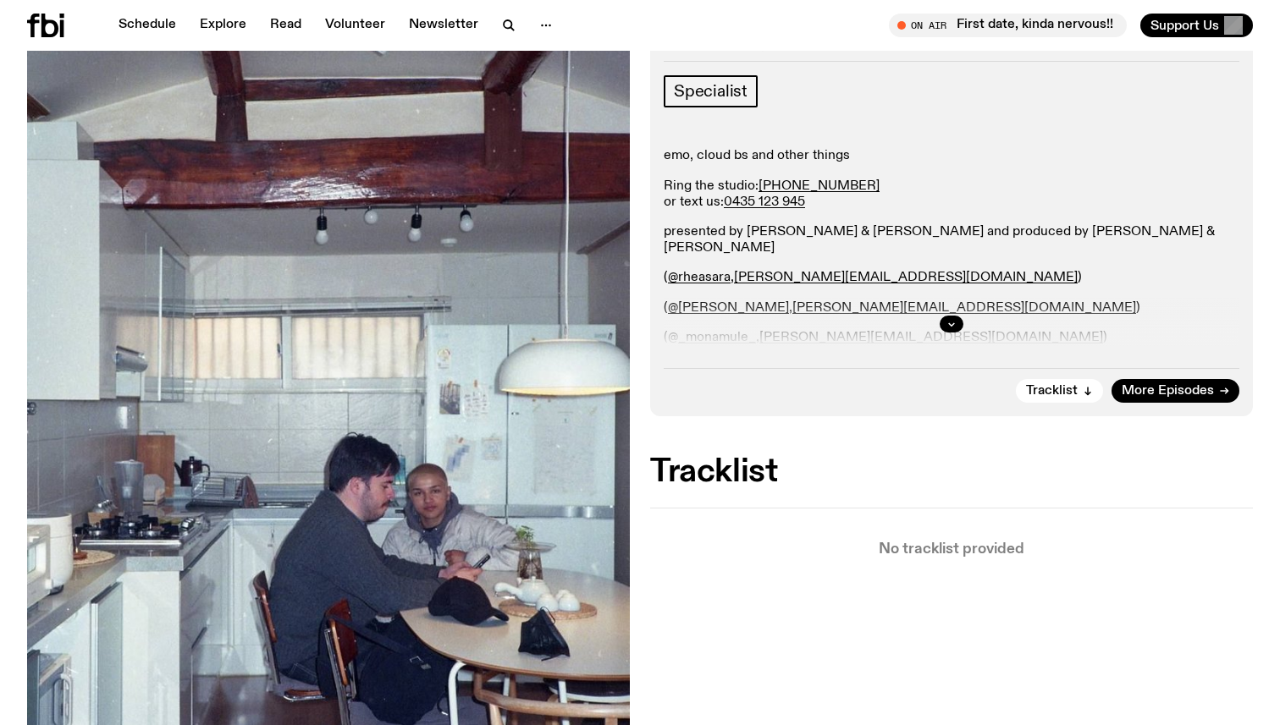
scroll to position [237, 0]
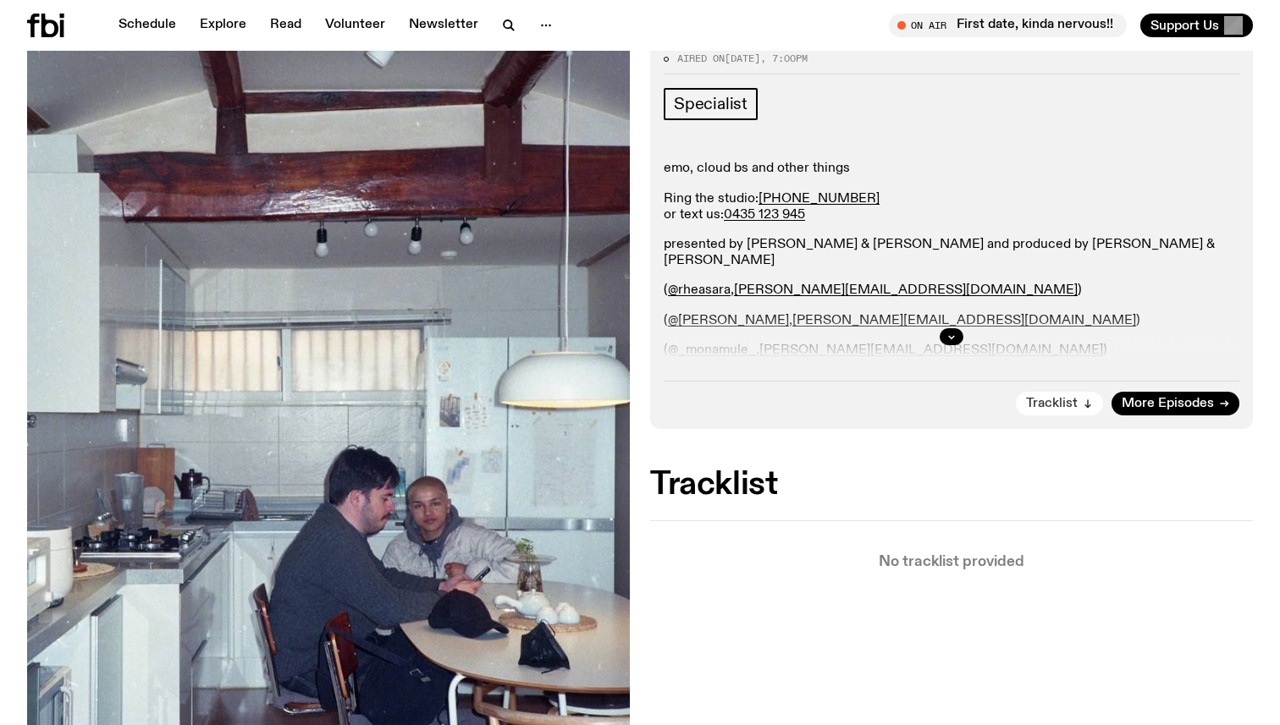
click at [1088, 402] on icon "button" at bounding box center [1088, 404] width 0 height 8
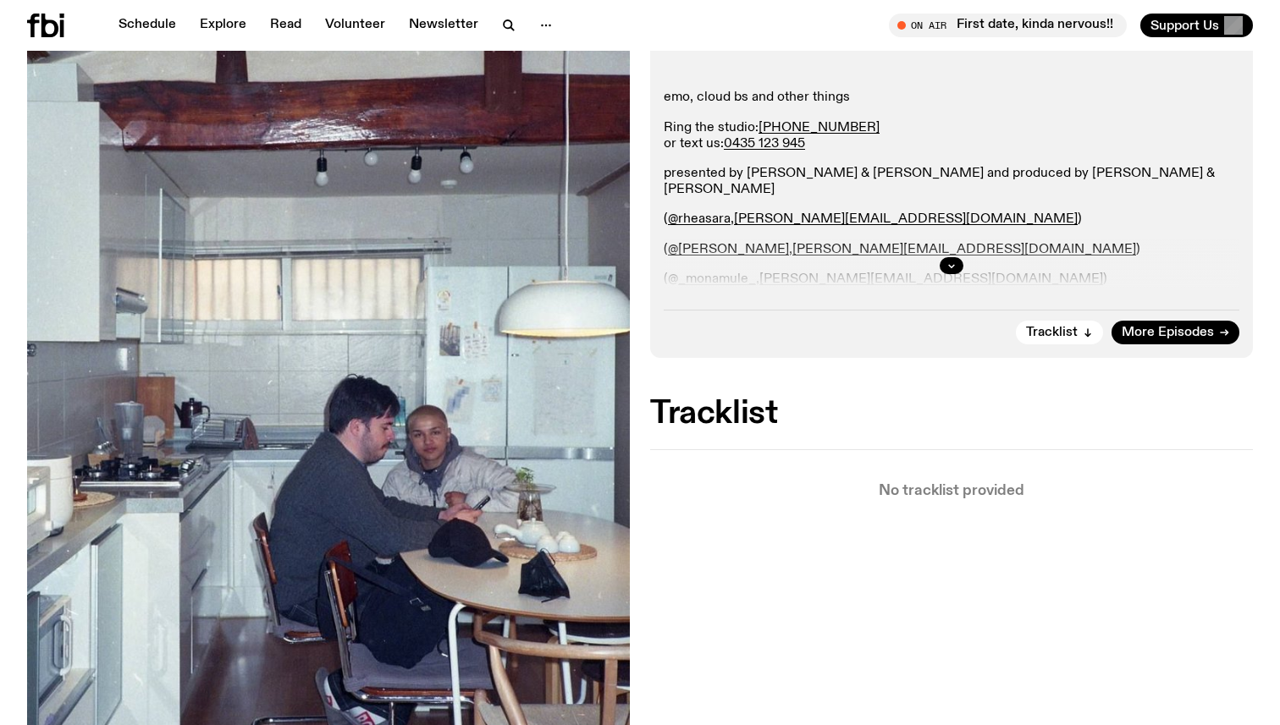
scroll to position [302, 0]
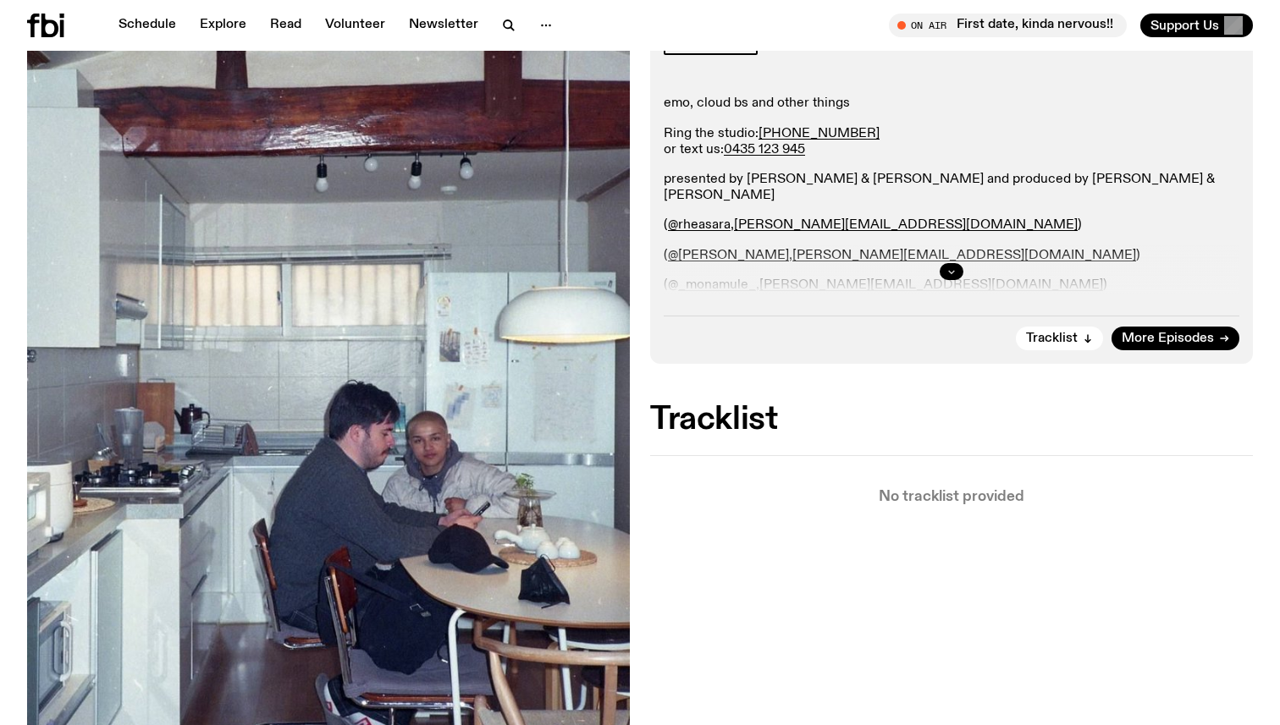
click at [941, 270] on button "button" at bounding box center [952, 271] width 24 height 17
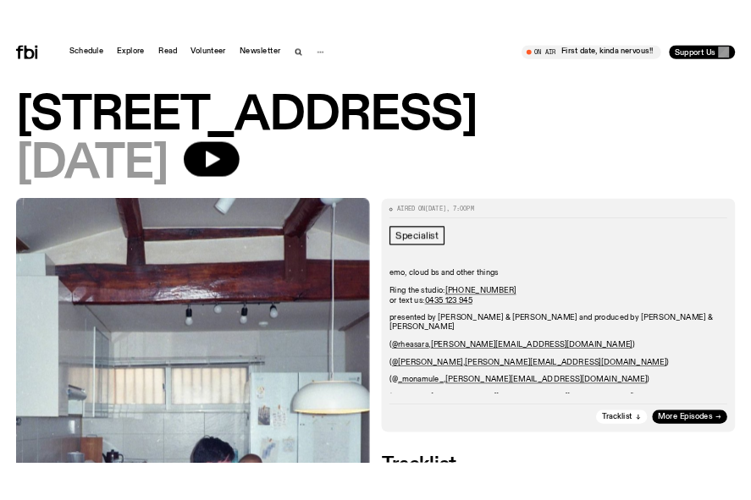
scroll to position [0, 0]
